Goal: Check status: Check status

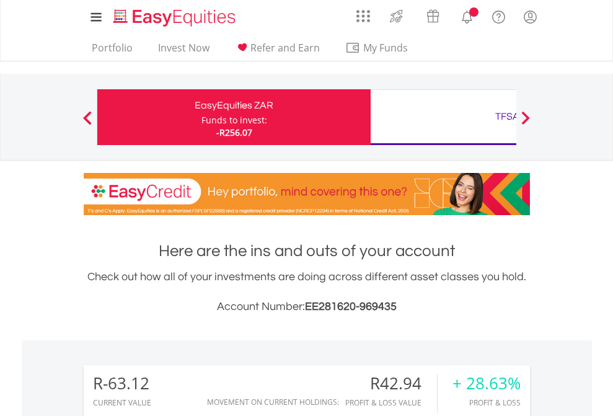
scroll to position [119, 195]
click at [202, 117] on div "Funds to invest:" at bounding box center [235, 120] width 66 height 12
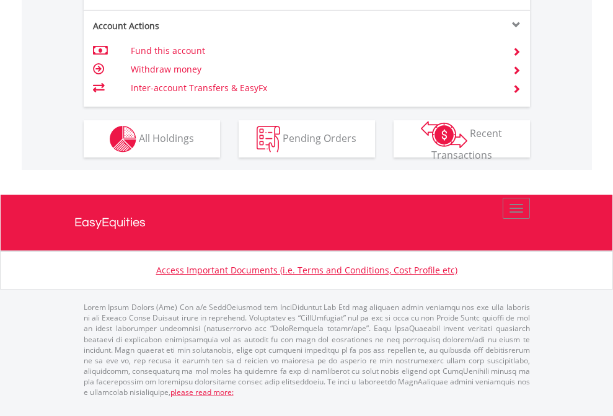
scroll to position [1164, 0]
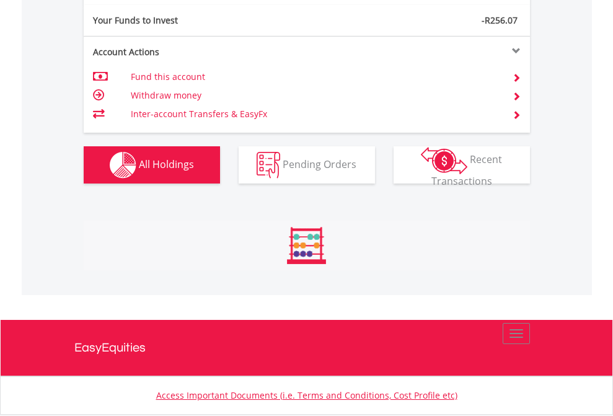
scroll to position [119, 195]
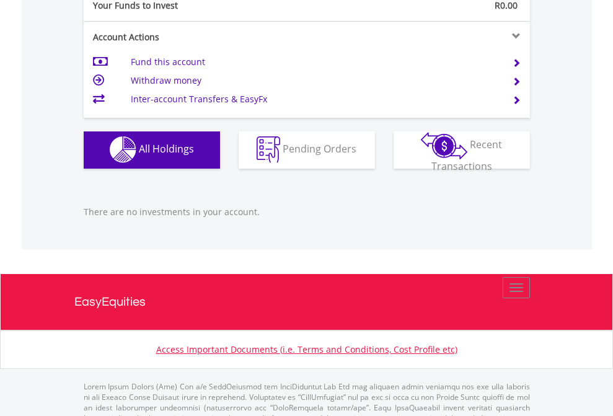
scroll to position [1228, 0]
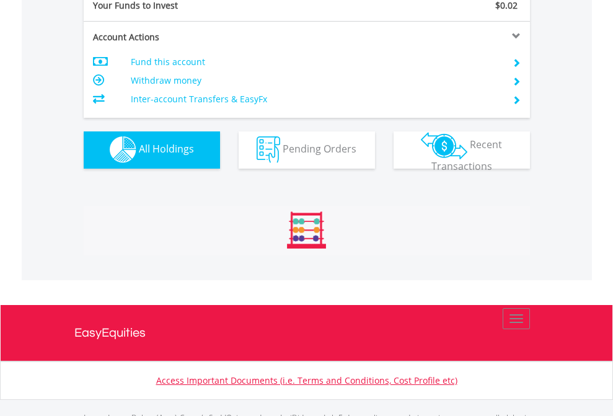
scroll to position [1228, 0]
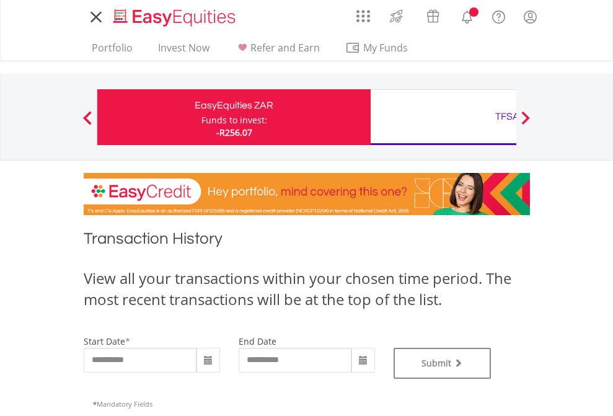
type input "**********"
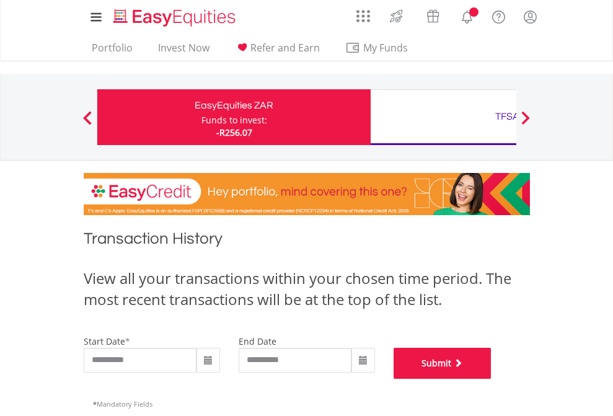
click at [492, 379] on button "Submit" at bounding box center [443, 363] width 98 height 31
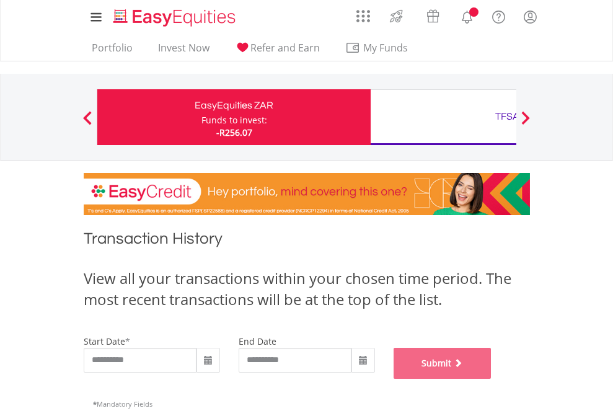
scroll to position [503, 0]
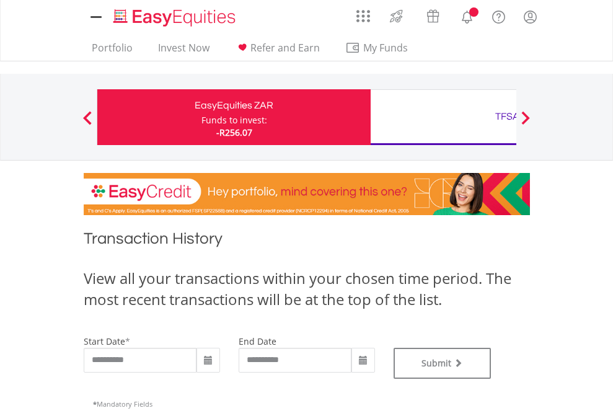
click at [443, 117] on div "TFSA" at bounding box center [507, 116] width 259 height 17
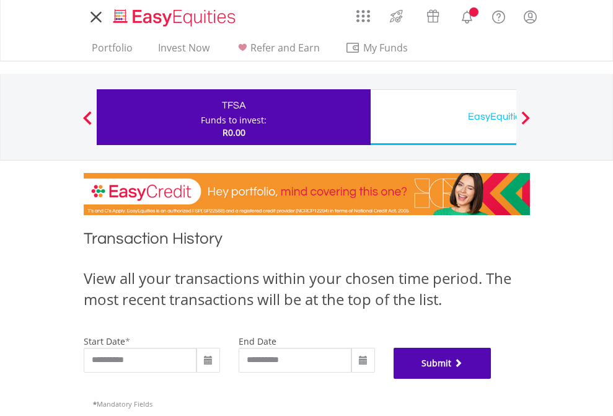
click at [492, 379] on button "Submit" at bounding box center [443, 363] width 98 height 31
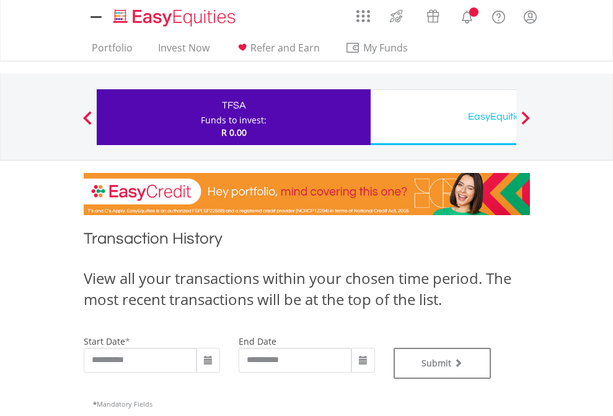
click at [443, 117] on div "EasyEquities USD" at bounding box center [507, 116] width 259 height 17
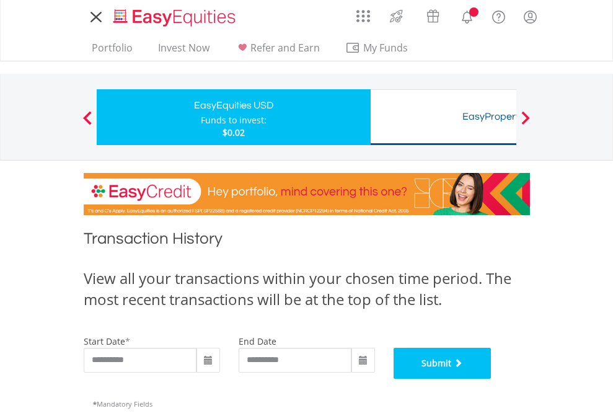
click at [492, 379] on button "Submit" at bounding box center [443, 363] width 98 height 31
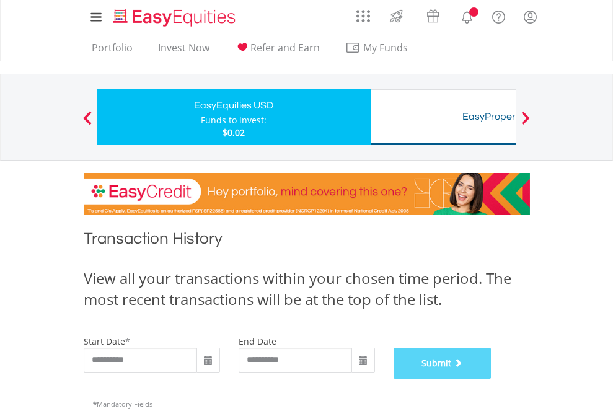
scroll to position [503, 0]
